Goal: Check status: Check status

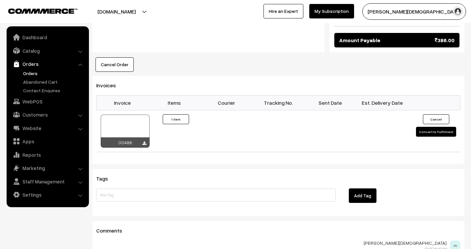
scroll to position [403, 0]
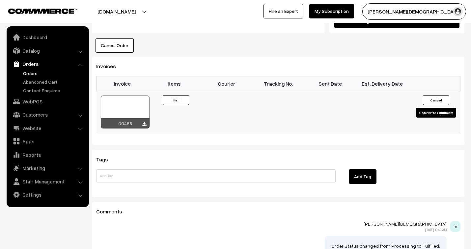
click at [124, 106] on div at bounding box center [125, 112] width 49 height 33
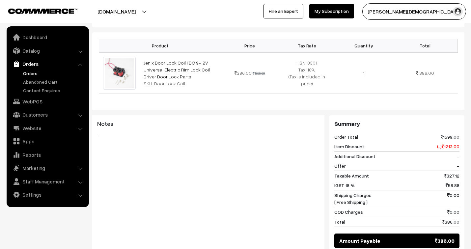
scroll to position [0, 0]
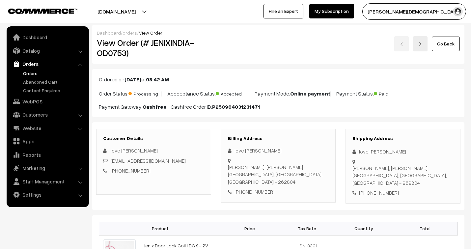
click at [126, 33] on link "orders" at bounding box center [130, 33] width 14 height 6
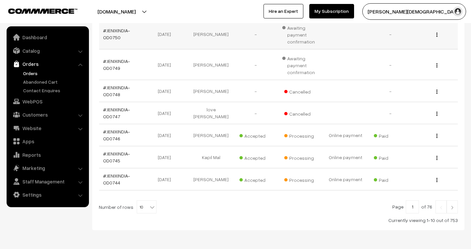
scroll to position [244, 0]
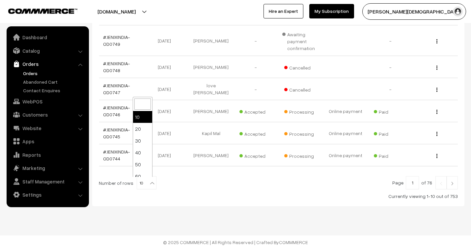
click at [149, 184] on b at bounding box center [152, 183] width 7 height 7
select select "20"
